Goal: Use online tool/utility: Utilize a website feature to perform a specific function

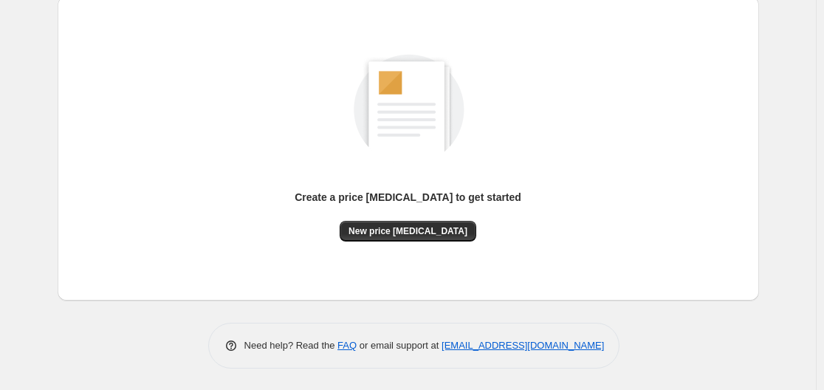
scroll to position [89, 0]
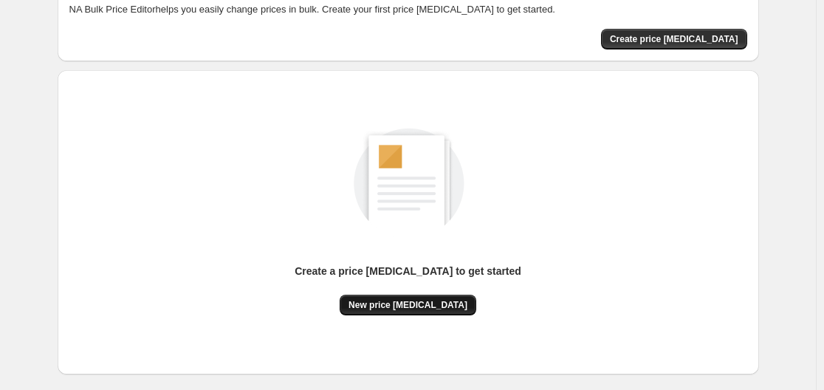
click at [414, 302] on span "New price [MEDICAL_DATA]" at bounding box center [407, 305] width 119 height 12
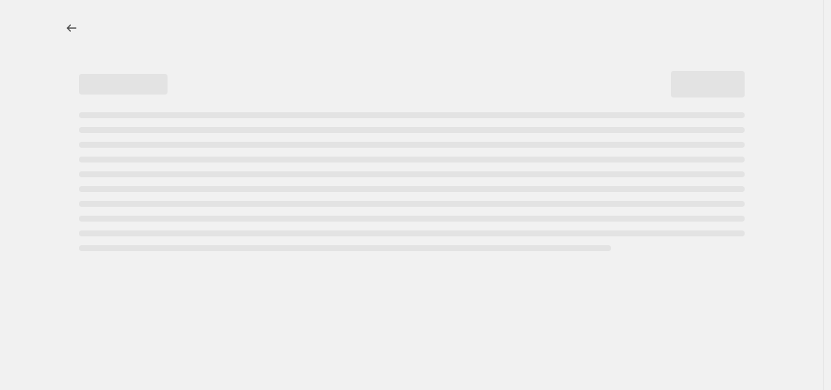
select select "percentage"
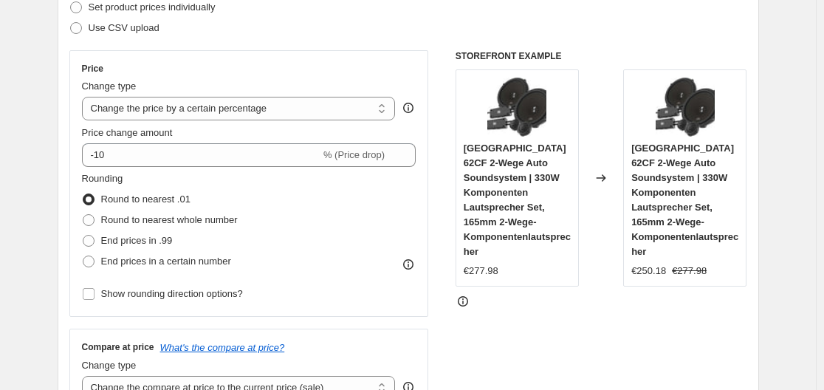
scroll to position [295, 0]
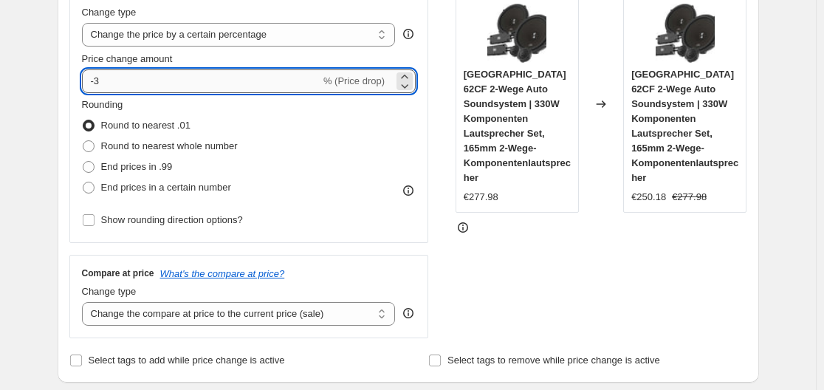
drag, startPoint x: 98, startPoint y: 79, endPoint x: 123, endPoint y: 79, distance: 24.4
click at [123, 79] on input "-3" at bounding box center [201, 81] width 238 height 24
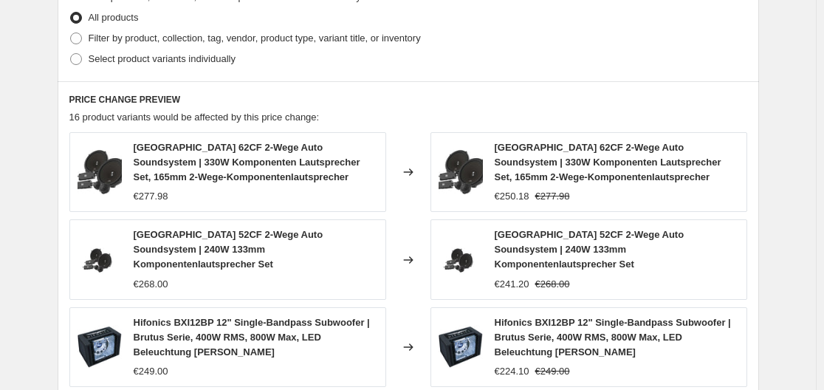
scroll to position [1169, 0]
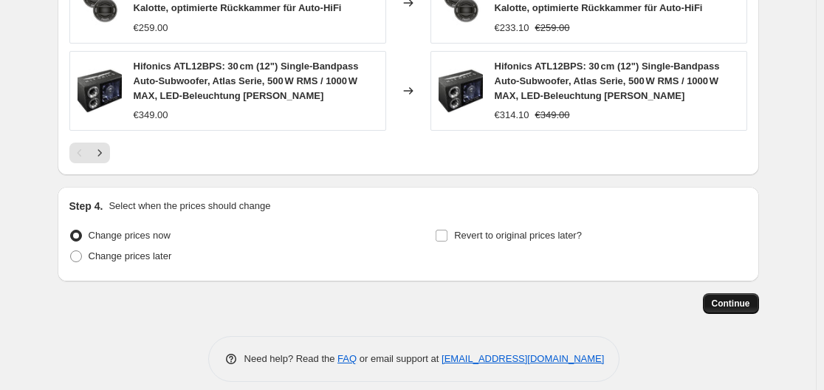
type input "-30"
click at [750, 298] on span "Continue" at bounding box center [731, 304] width 38 height 12
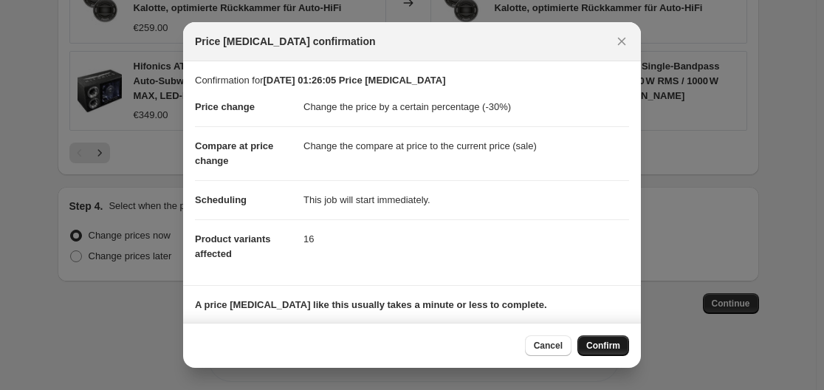
click at [599, 343] on span "Confirm" at bounding box center [603, 346] width 34 height 12
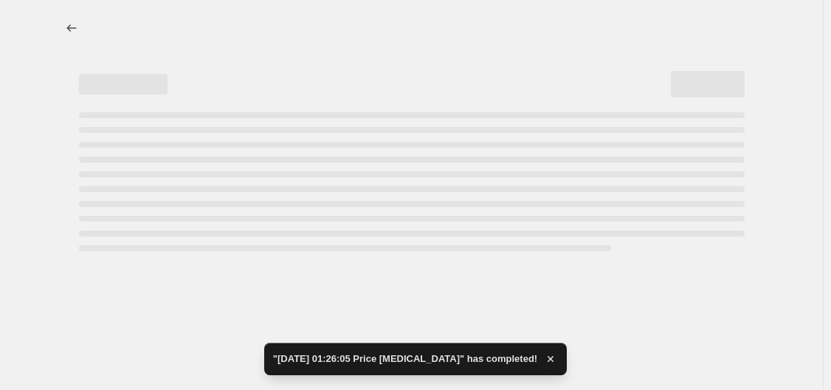
select select "percentage"
